Goal: Information Seeking & Learning: Compare options

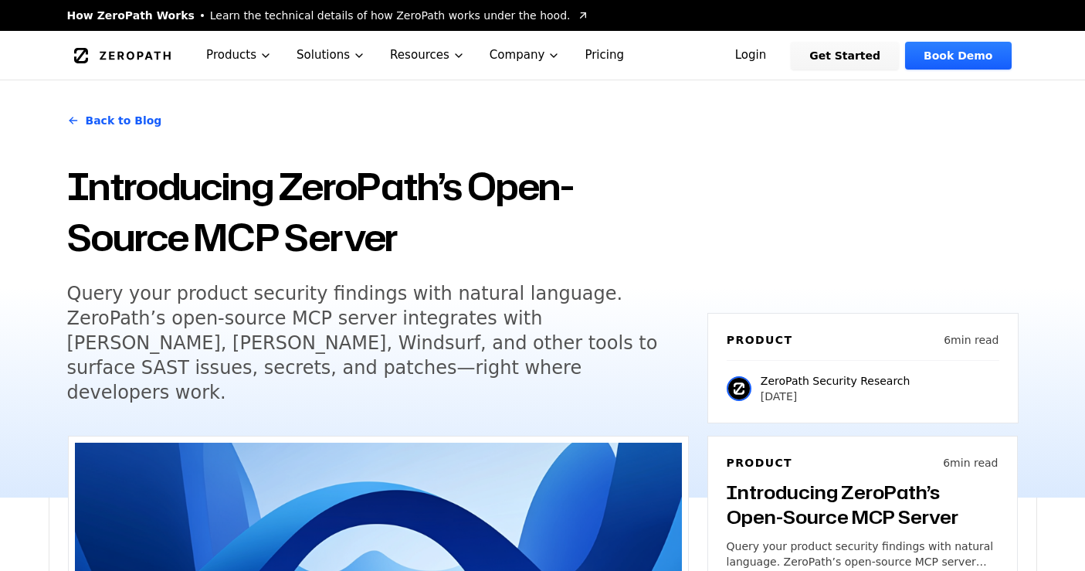
scroll to position [3045, 0]
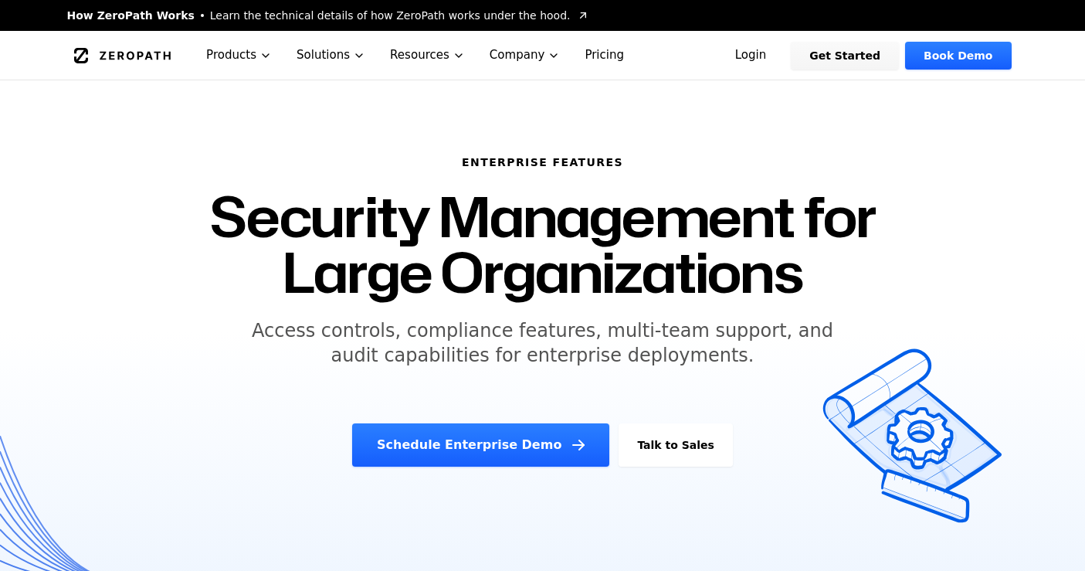
scroll to position [2459, 0]
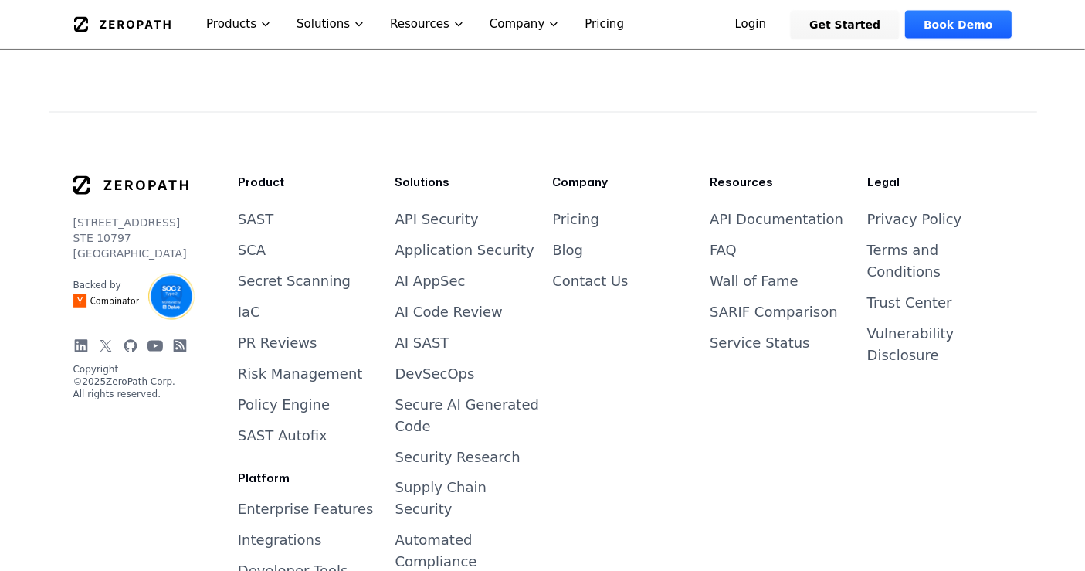
click at [595, 19] on link "Pricing" at bounding box center [604, 24] width 64 height 49
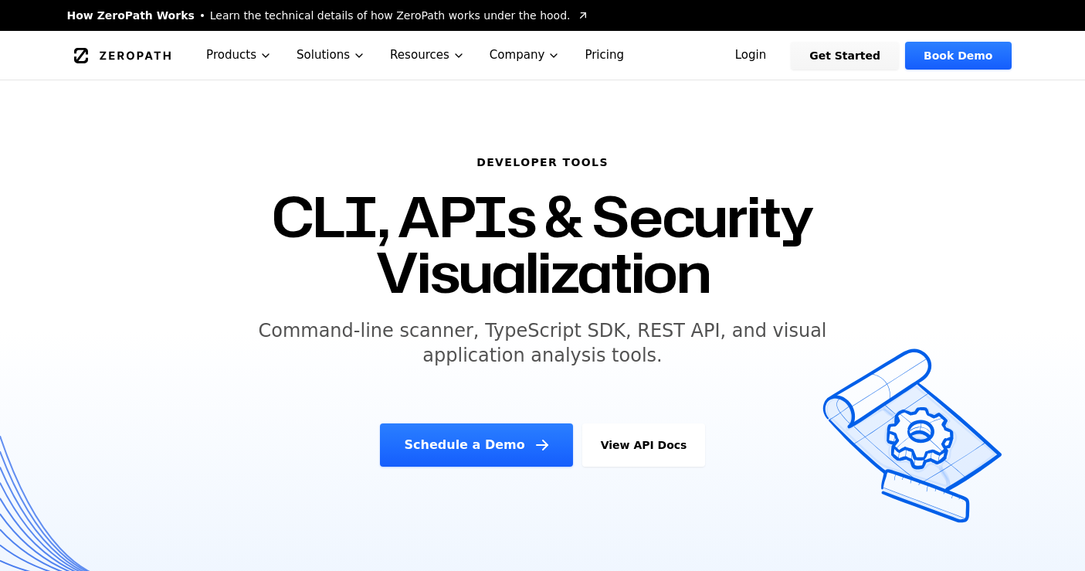
scroll to position [618, 0]
